Goal: Task Accomplishment & Management: Manage account settings

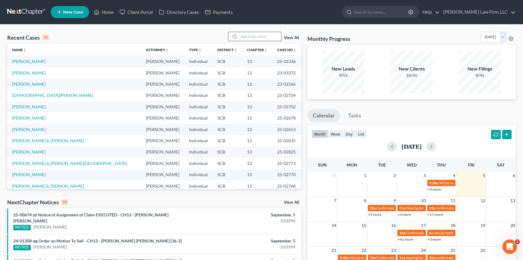
click at [241, 34] on input "search" at bounding box center [260, 36] width 42 height 9
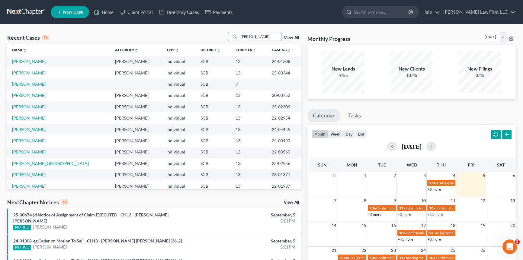
type input "[PERSON_NAME]"
click at [22, 72] on link "[PERSON_NAME]" at bounding box center [29, 72] width 34 height 5
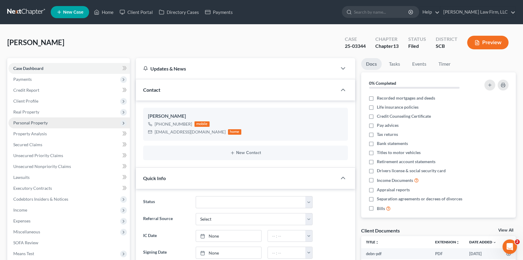
select select "0"
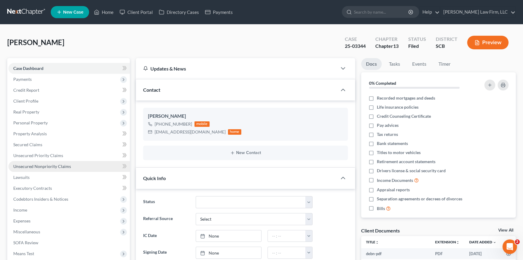
scroll to position [296, 0]
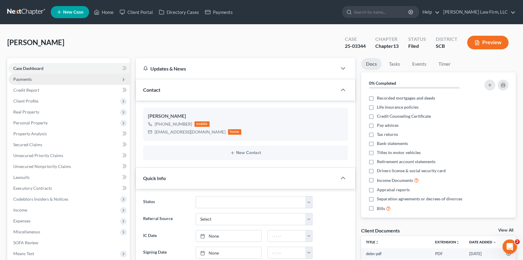
click at [23, 76] on span "Payments" at bounding box center [22, 78] width 18 height 5
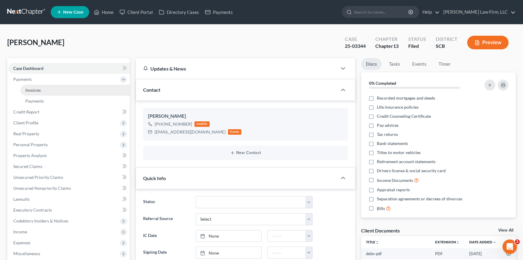
click at [37, 88] on span "Invoices" at bounding box center [32, 89] width 15 height 5
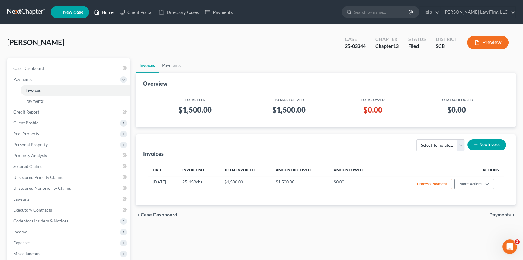
click at [105, 10] on link "Home" at bounding box center [104, 12] width 26 height 11
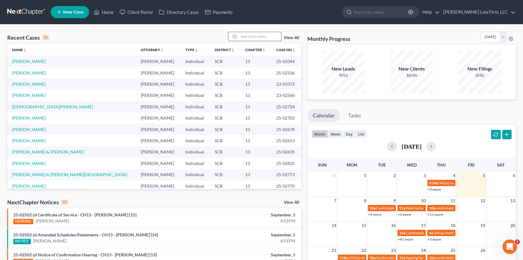
click at [250, 35] on input "search" at bounding box center [260, 36] width 42 height 9
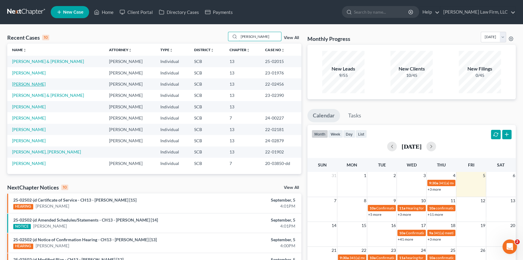
type input "[PERSON_NAME]"
click at [25, 82] on link "[PERSON_NAME]" at bounding box center [29, 83] width 34 height 5
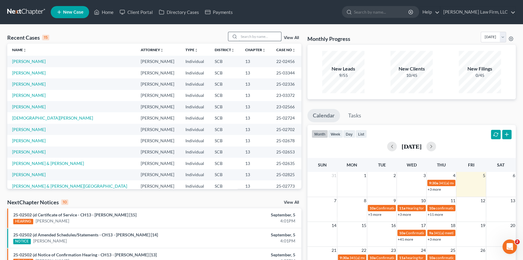
click at [254, 32] on div at bounding box center [255, 36] width 54 height 9
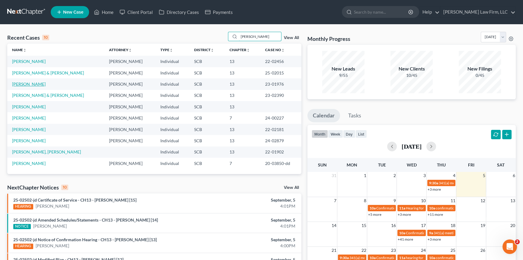
type input "[PERSON_NAME]"
click at [27, 83] on link "[PERSON_NAME]" at bounding box center [29, 83] width 34 height 5
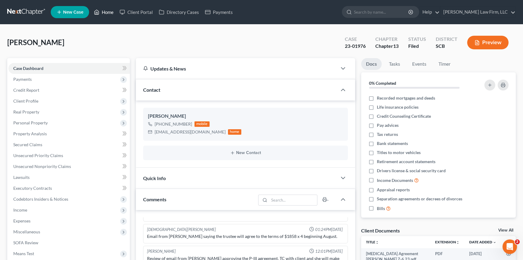
click at [106, 10] on link "Home" at bounding box center [104, 12] width 26 height 11
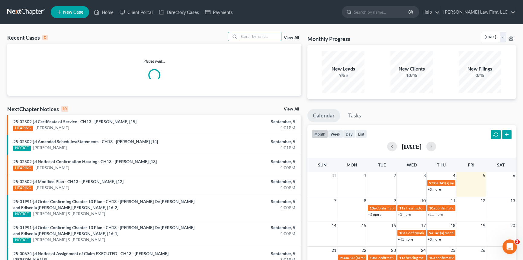
drag, startPoint x: 247, startPoint y: 36, endPoint x: 262, endPoint y: 29, distance: 16.5
click at [261, 30] on div "Recent Cases 0 View All Please wait... NextChapter Notices 10 View All 25-02502…" at bounding box center [261, 189] width 523 height 331
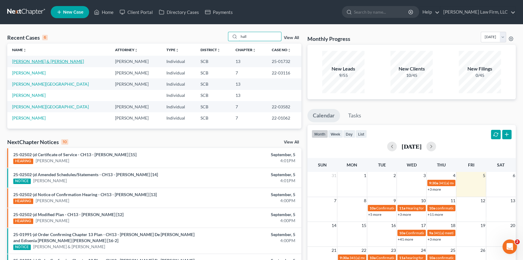
type input "hall"
click at [29, 61] on link "[PERSON_NAME] & [PERSON_NAME]" at bounding box center [48, 61] width 72 height 5
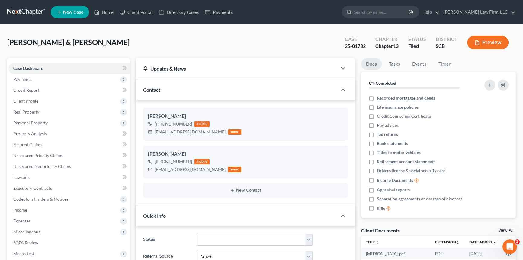
select select "2"
drag, startPoint x: 107, startPoint y: 10, endPoint x: 274, endPoint y: 0, distance: 167.4
click at [107, 10] on link "Home" at bounding box center [104, 12] width 26 height 11
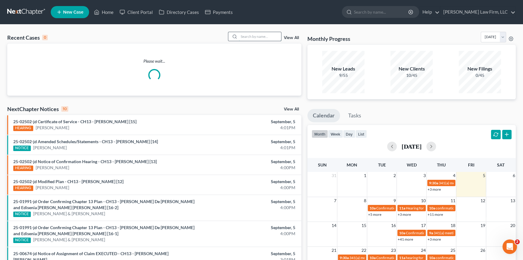
click at [241, 35] on input "search" at bounding box center [260, 36] width 42 height 9
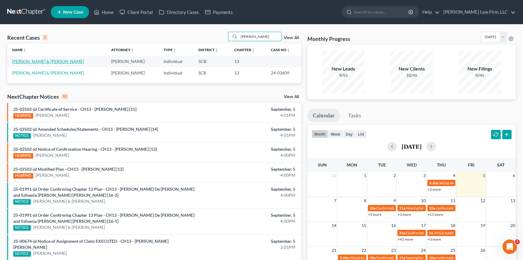
type input "[PERSON_NAME]"
click at [44, 62] on link "[PERSON_NAME] & [PERSON_NAME]" at bounding box center [48, 61] width 72 height 5
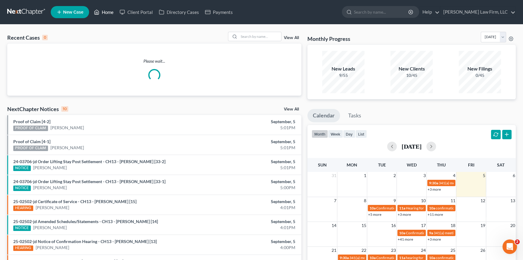
click at [109, 9] on link "Home" at bounding box center [104, 12] width 26 height 11
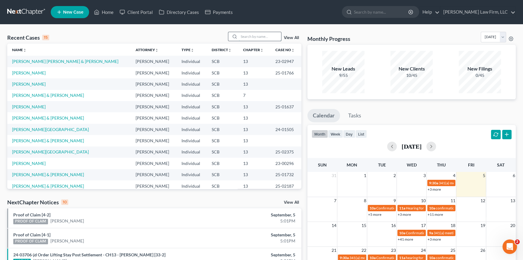
click at [242, 36] on input "search" at bounding box center [260, 36] width 42 height 9
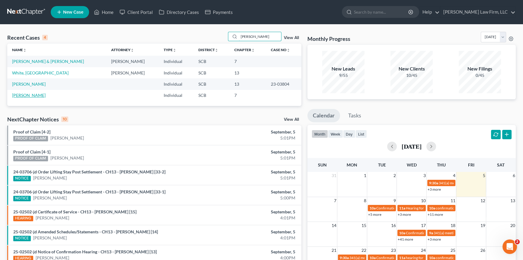
type input "sherry"
click at [26, 94] on link "Sutton, Sherry" at bounding box center [29, 94] width 34 height 5
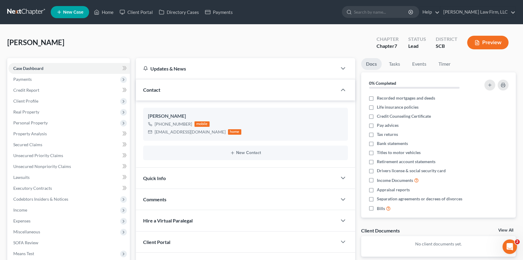
click at [157, 87] on span "Contact" at bounding box center [151, 90] width 17 height 6
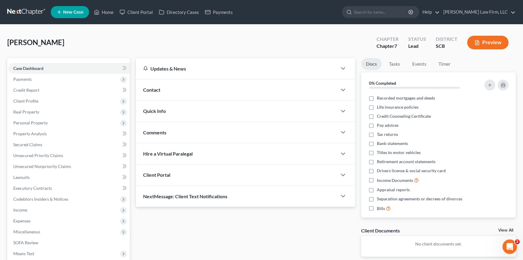
click at [154, 109] on span "Quick Info" at bounding box center [154, 111] width 23 height 6
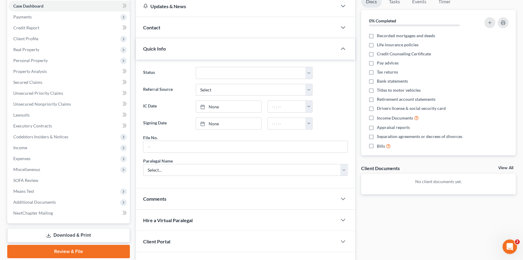
scroll to position [98, 0]
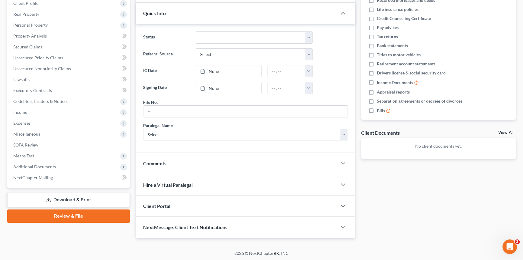
click at [160, 205] on span "Client Portal" at bounding box center [156, 206] width 27 height 6
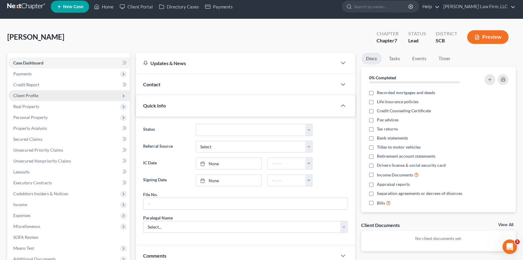
scroll to position [0, 0]
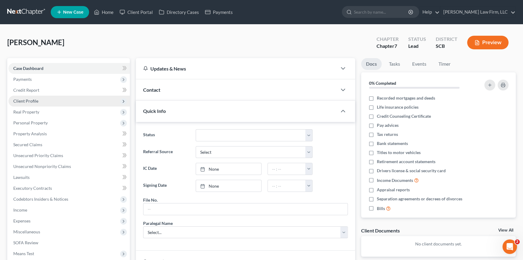
click at [26, 100] on span "Client Profile" at bounding box center [25, 100] width 25 height 5
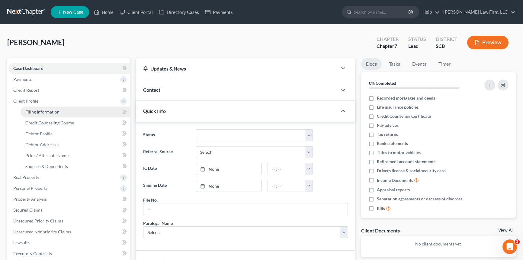
click at [39, 111] on span "Filing Information" at bounding box center [42, 111] width 34 height 5
select select "1"
select select "0"
select select "42"
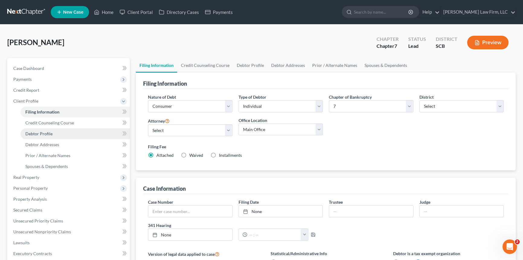
click at [40, 132] on span "Debtor Profile" at bounding box center [38, 133] width 27 height 5
select select "0"
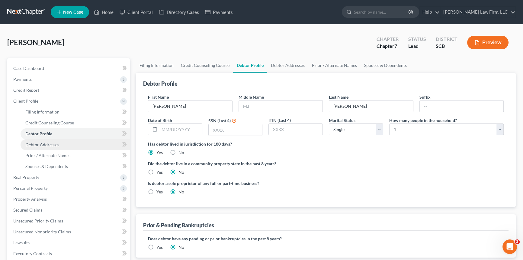
click at [42, 141] on link "Debtor Addresses" at bounding box center [75, 144] width 109 height 11
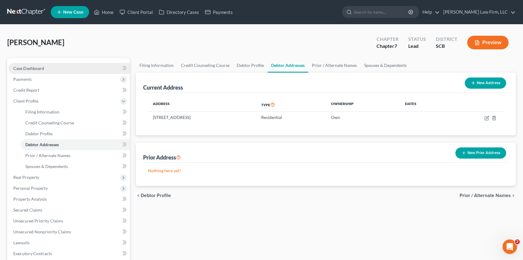
click at [33, 66] on span "Case Dashboard" at bounding box center [28, 68] width 31 height 5
select select "4"
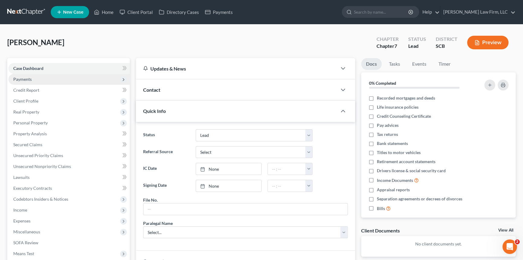
click at [24, 77] on span "Payments" at bounding box center [22, 78] width 18 height 5
